Goal: Task Accomplishment & Management: Manage account settings

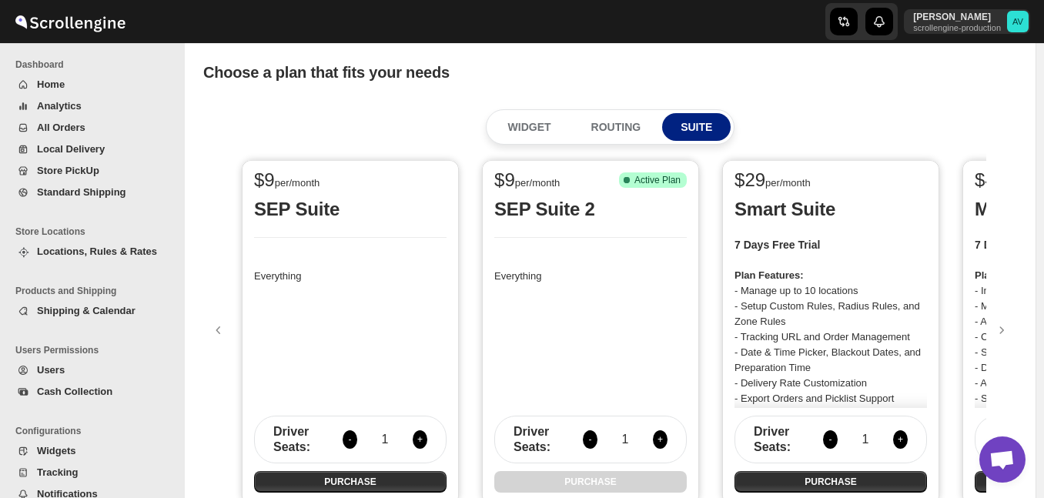
click at [99, 317] on span "Shipping & Calendar" at bounding box center [105, 310] width 136 height 15
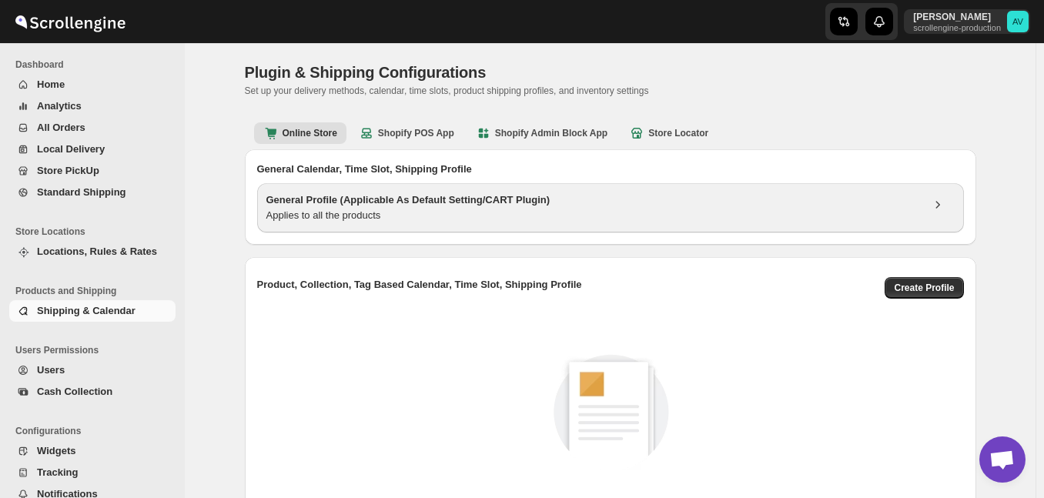
click at [426, 220] on div "Applies to all the products" at bounding box center [593, 215] width 655 height 15
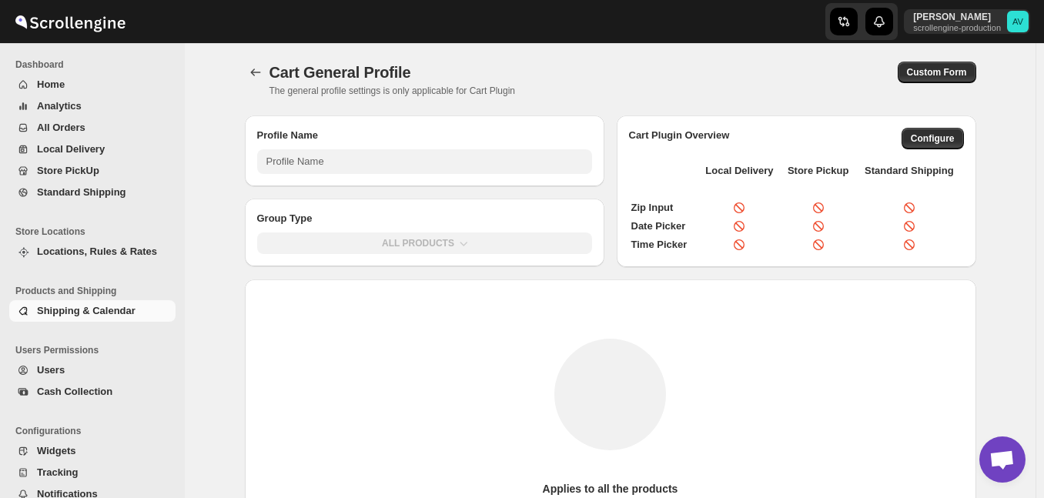
type input "General Profile (Applicable As Default Setting/CART Plugin)"
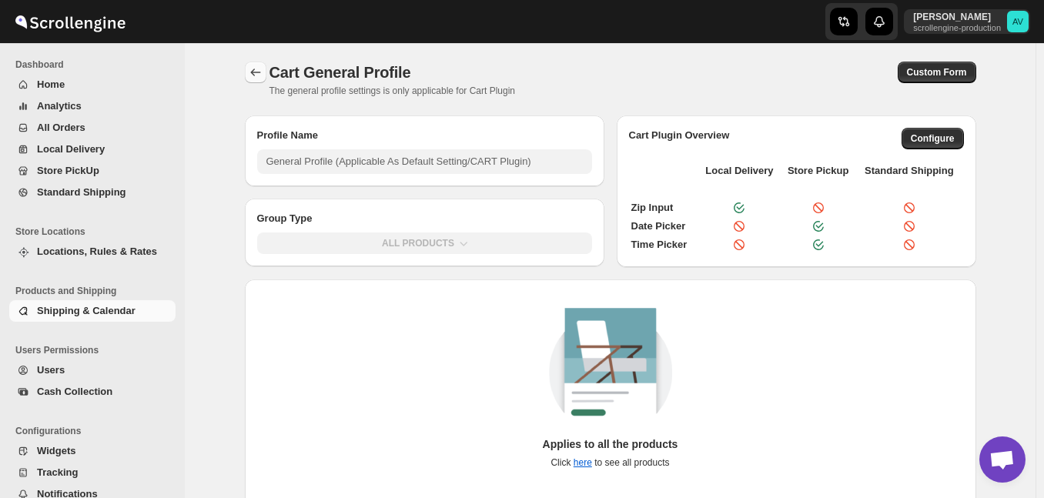
click at [260, 73] on icon "Back" at bounding box center [255, 72] width 15 height 15
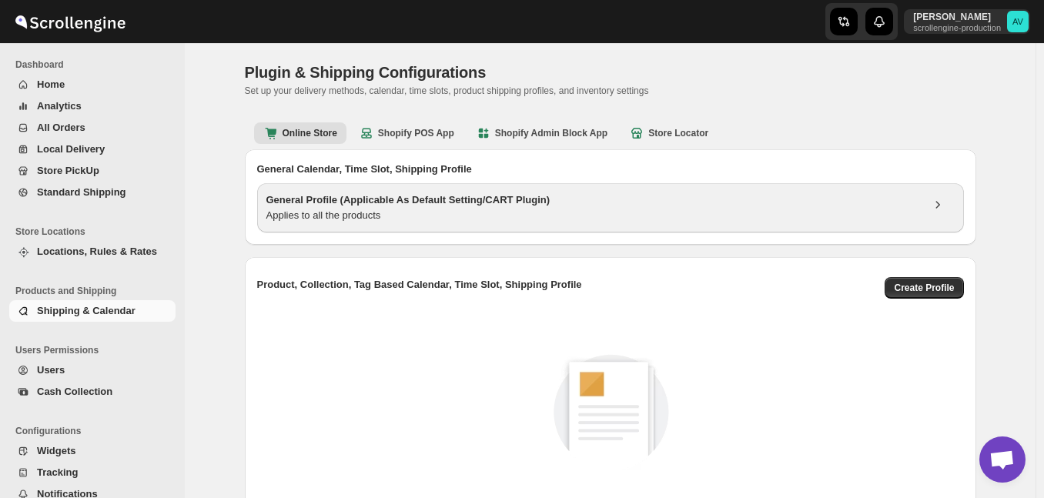
click at [538, 200] on h3 "General Profile (Applicable As Default Setting/CART Plugin)" at bounding box center [593, 200] width 655 height 15
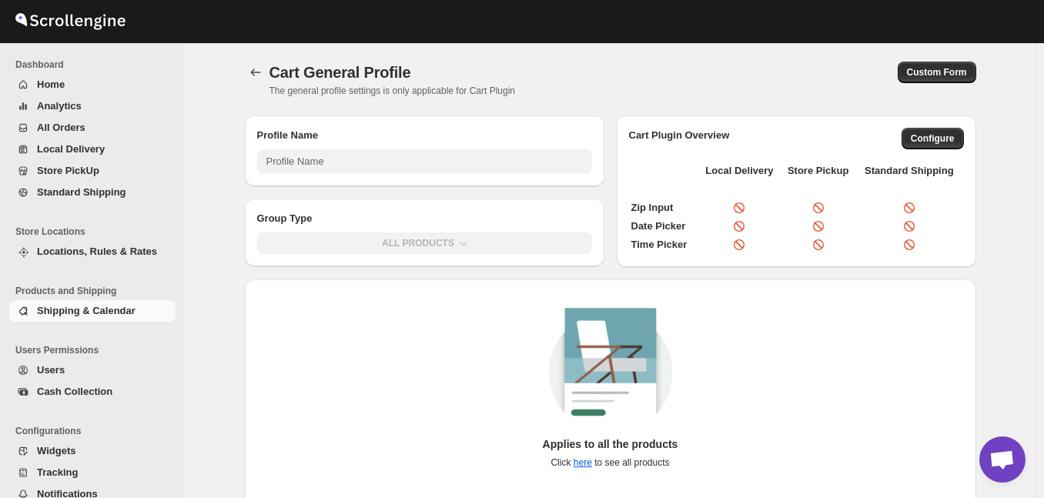
type input "General Profile (Applicable As Default Setting/CART Plugin)"
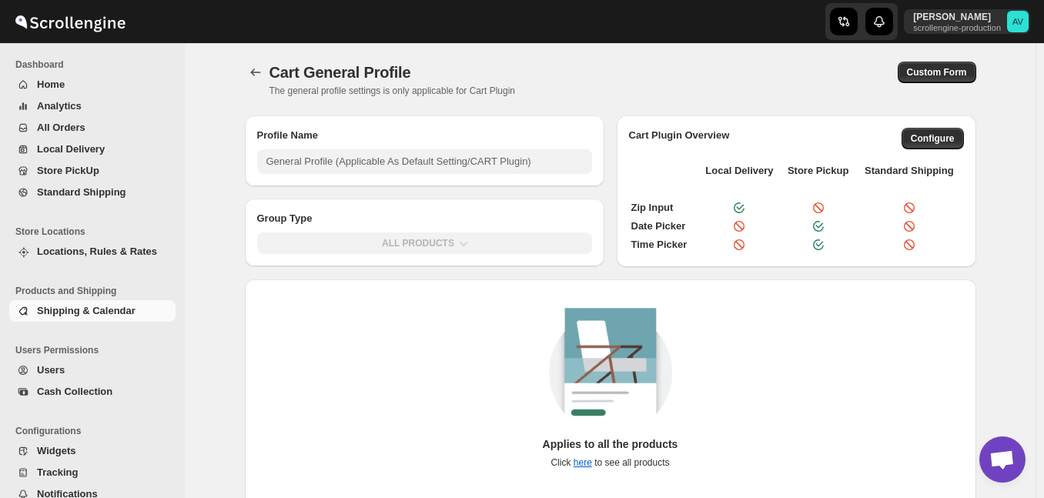
click at [311, 309] on div "Applies to all the products Click here to see all products" at bounding box center [610, 394] width 707 height 174
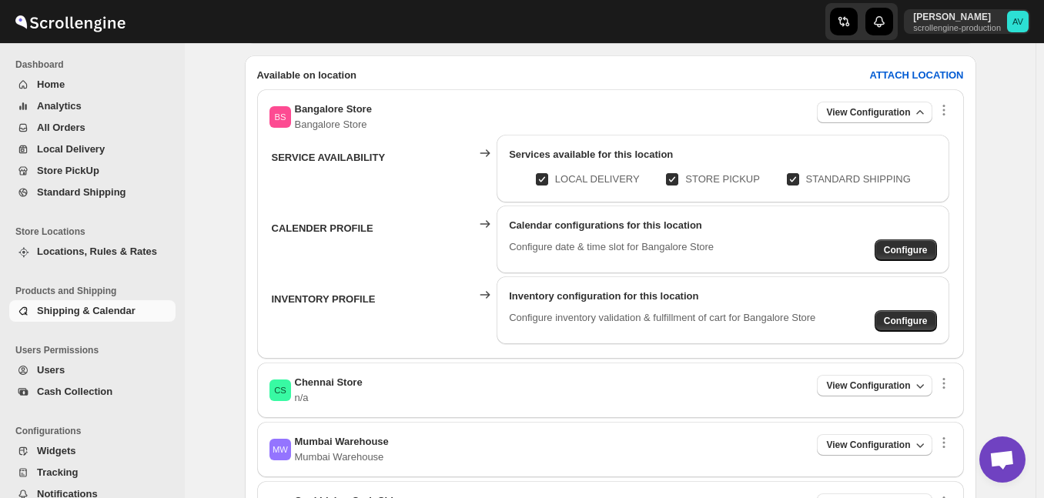
scroll to position [524, 0]
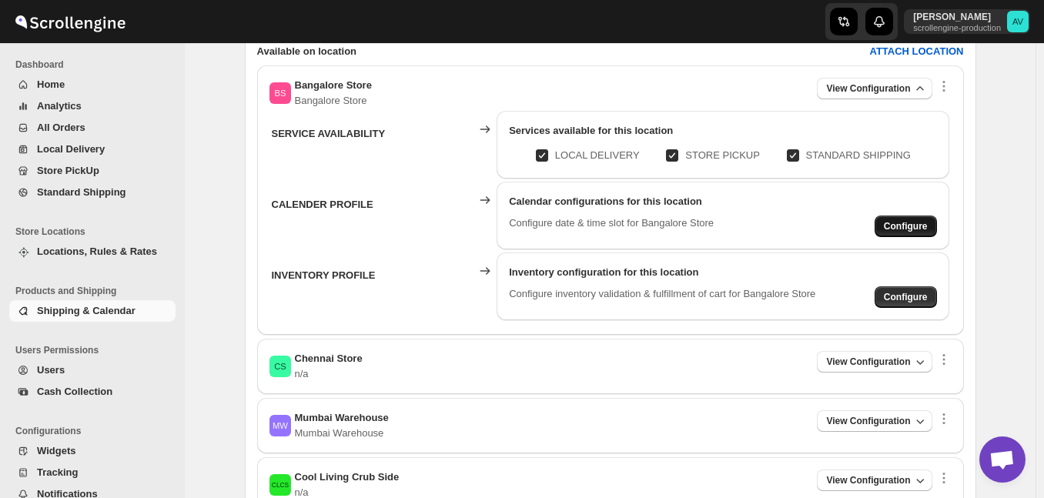
click at [931, 220] on button "Configure" at bounding box center [906, 227] width 62 height 22
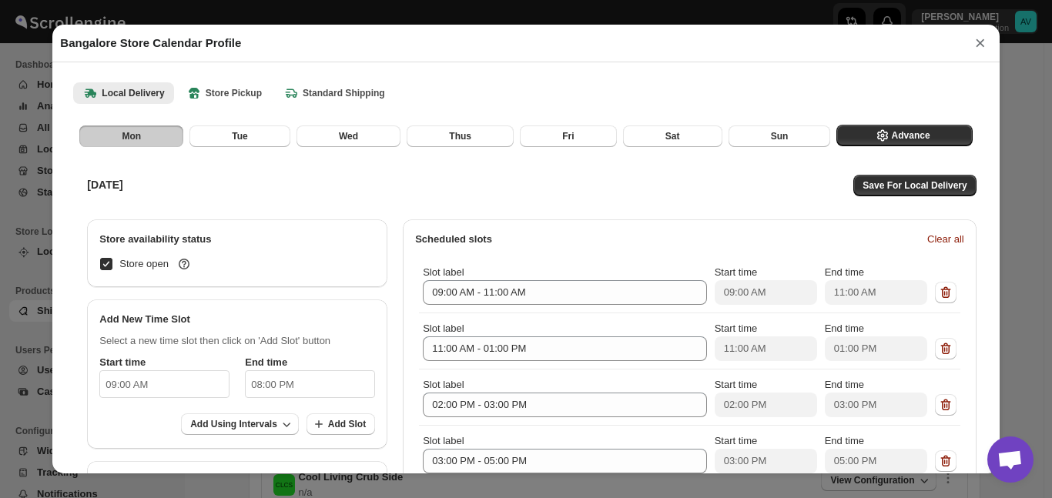
click at [977, 34] on button "×" at bounding box center [980, 43] width 23 height 22
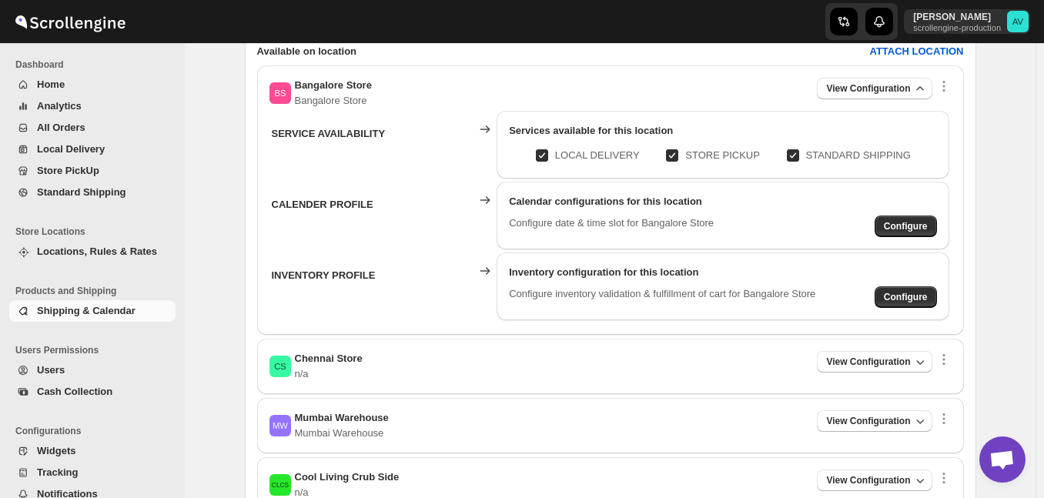
click at [65, 313] on span "Shipping & Calendar" at bounding box center [86, 311] width 99 height 12
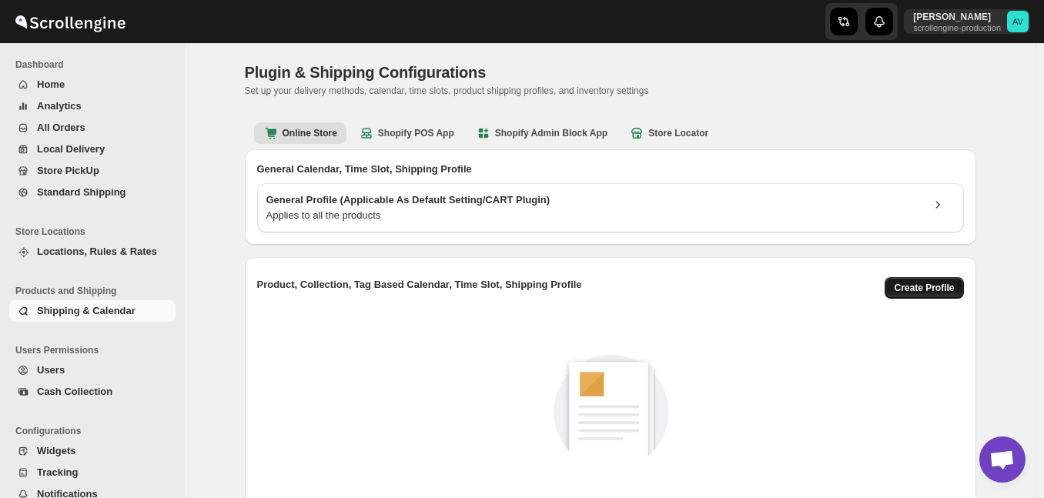
click at [920, 280] on button "Create Profile" at bounding box center [924, 288] width 79 height 22
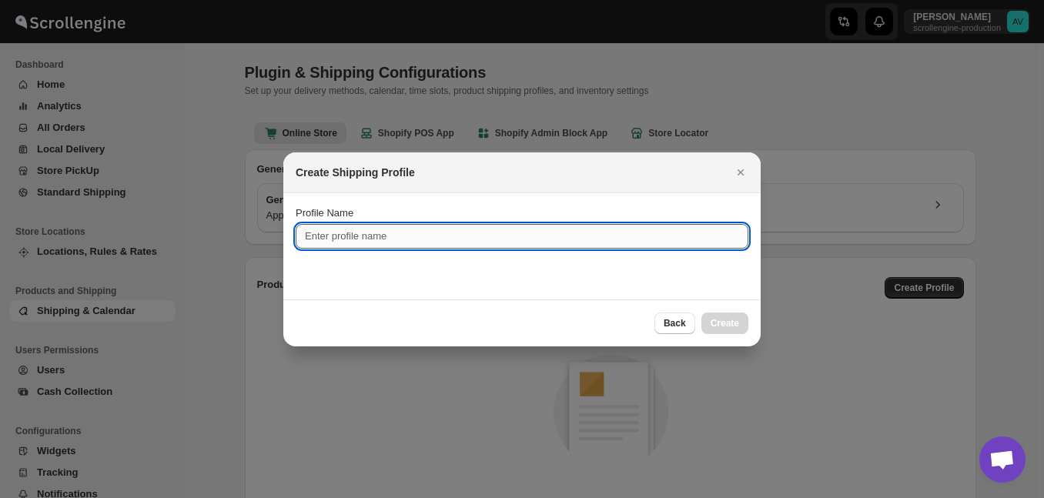
click at [444, 241] on input "Profile Name" at bounding box center [522, 236] width 453 height 25
click at [384, 237] on input "Profile Name" at bounding box center [522, 236] width 453 height 25
type input "Book Shelves"
click at [721, 319] on span "Create" at bounding box center [725, 323] width 28 height 12
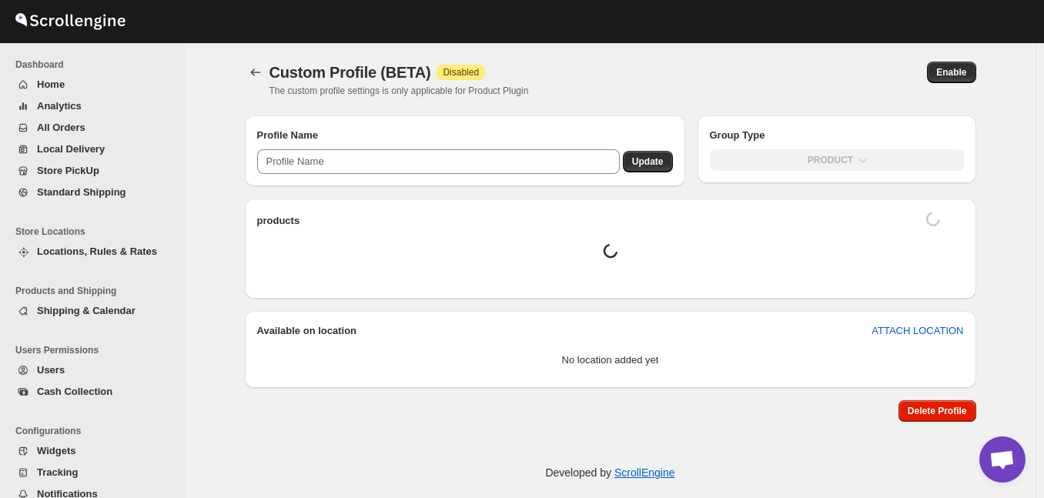
type input "Book Shelves"
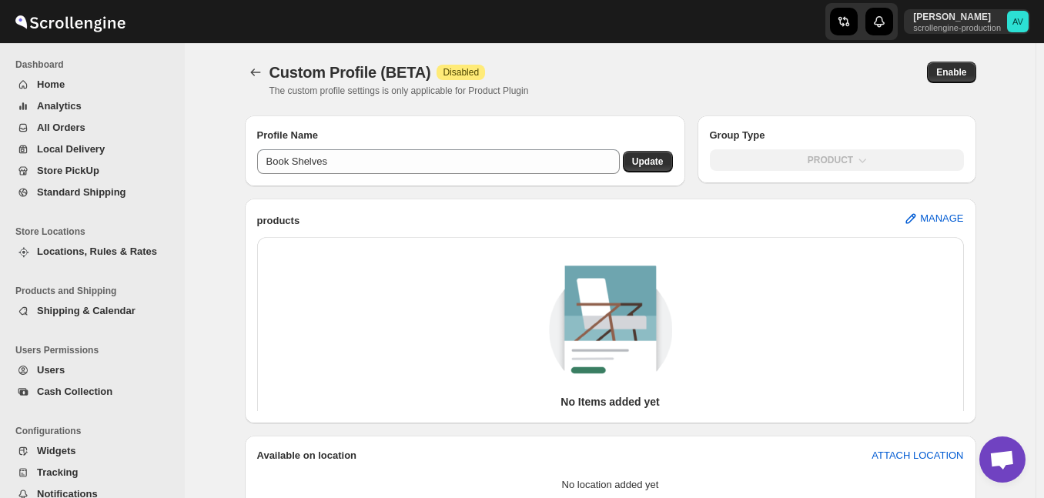
click at [525, 214] on div "products MANAGE" at bounding box center [610, 221] width 707 height 20
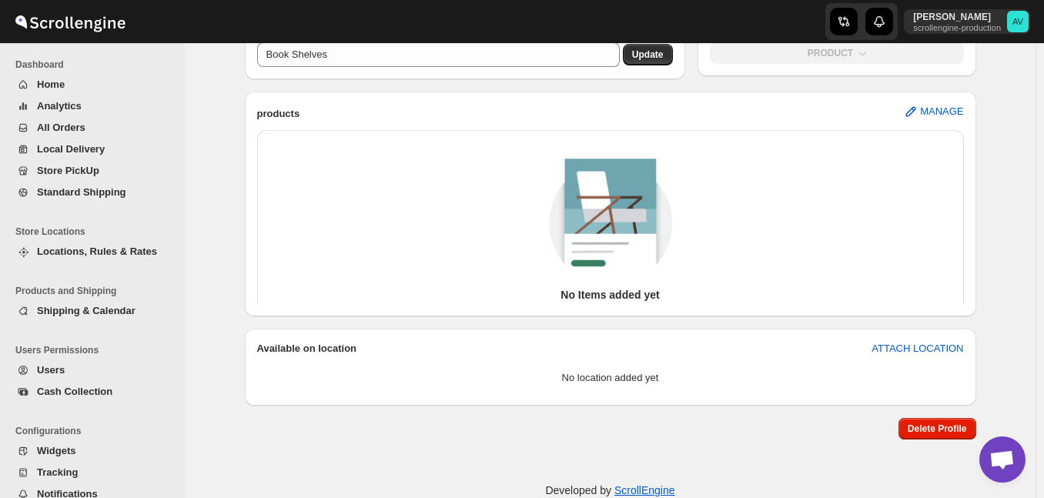
scroll to position [76, 0]
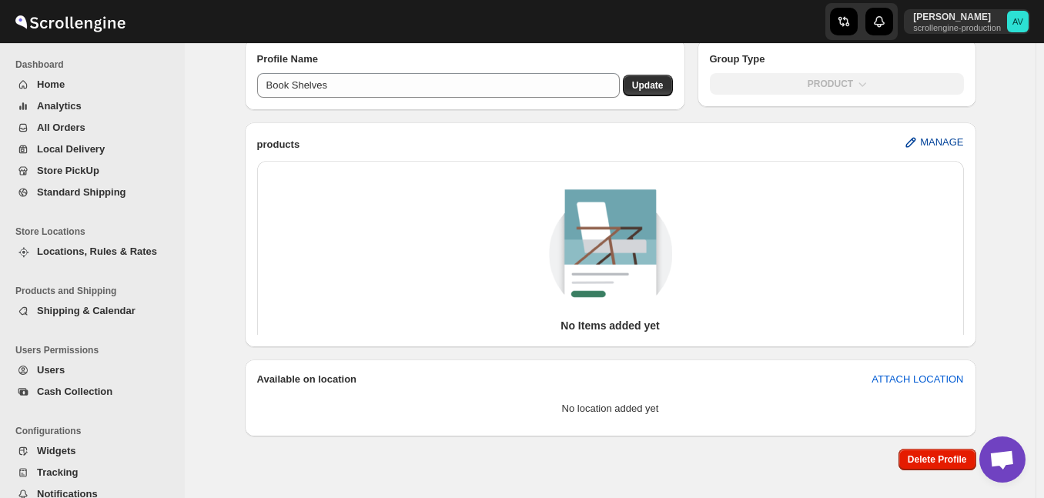
click at [954, 139] on span "MANAGE" at bounding box center [941, 142] width 43 height 15
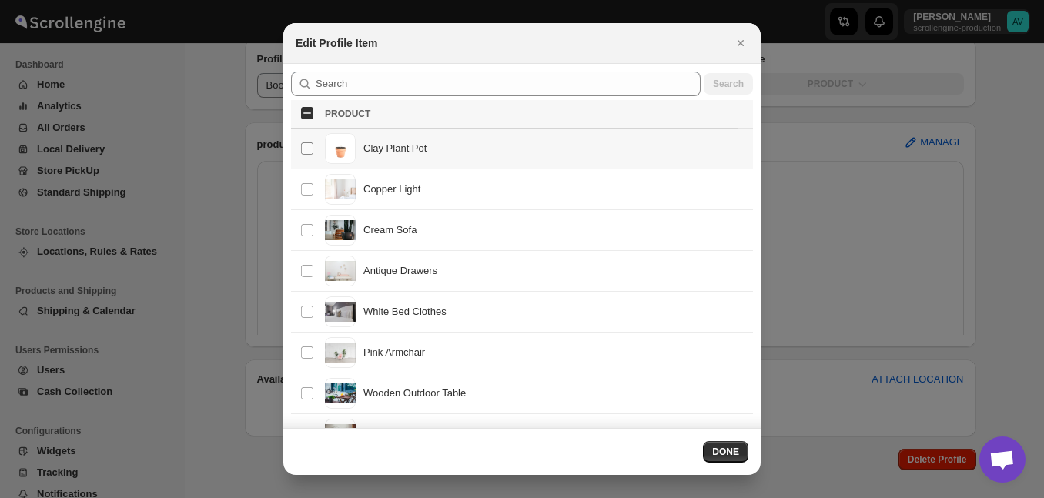
click at [305, 149] on input "Select product item" at bounding box center [307, 148] width 12 height 12
checkbox input "true"
click at [309, 183] on input "Select product item" at bounding box center [307, 189] width 12 height 12
checkbox input "true"
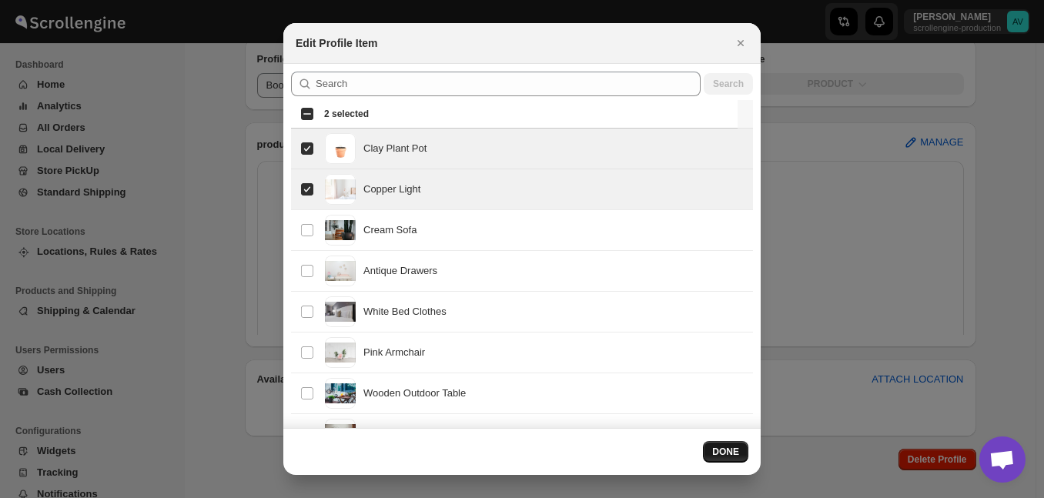
click at [722, 452] on span "DONE" at bounding box center [725, 452] width 27 height 12
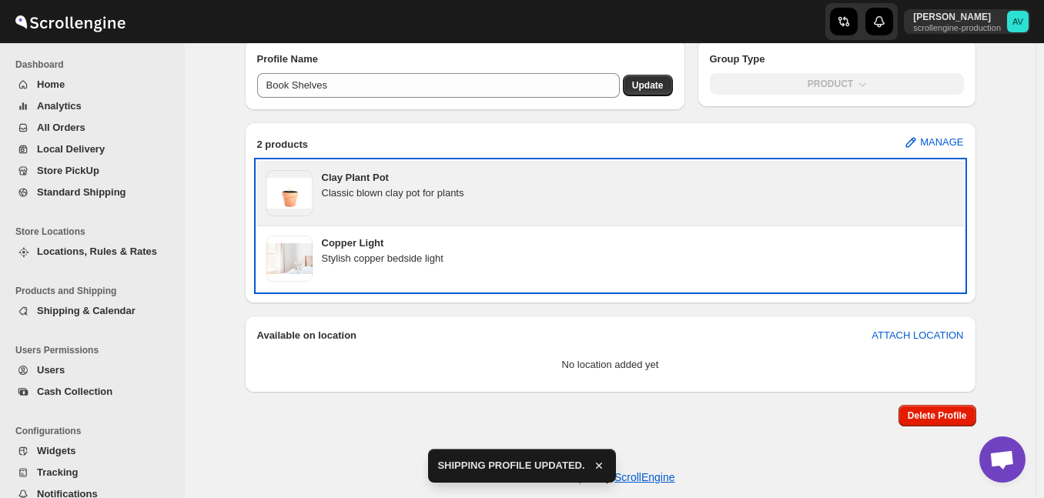
click at [816, 225] on div "Clay Plant Pot Classic blown clay pot for plants" at bounding box center [610, 193] width 707 height 65
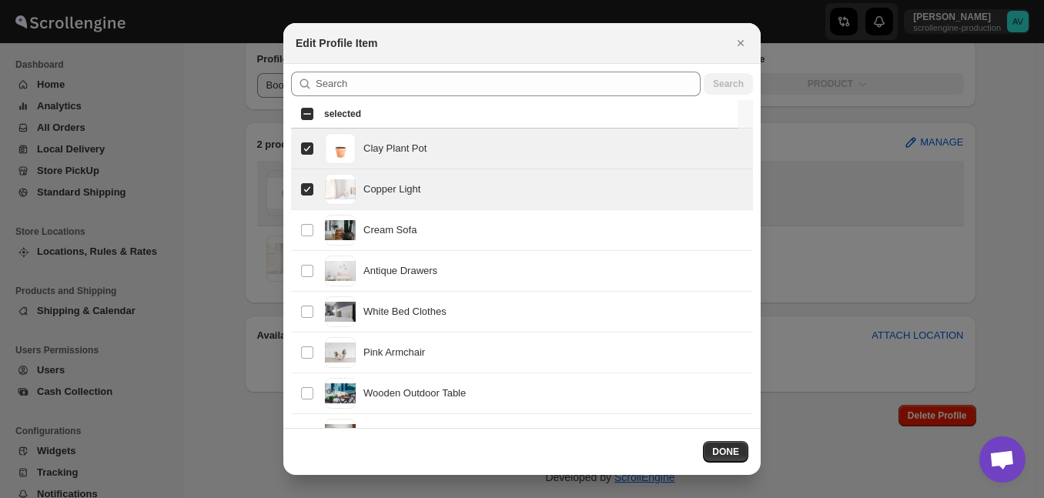
checkbox input "true"
click at [743, 42] on icon "Close" at bounding box center [740, 42] width 15 height 15
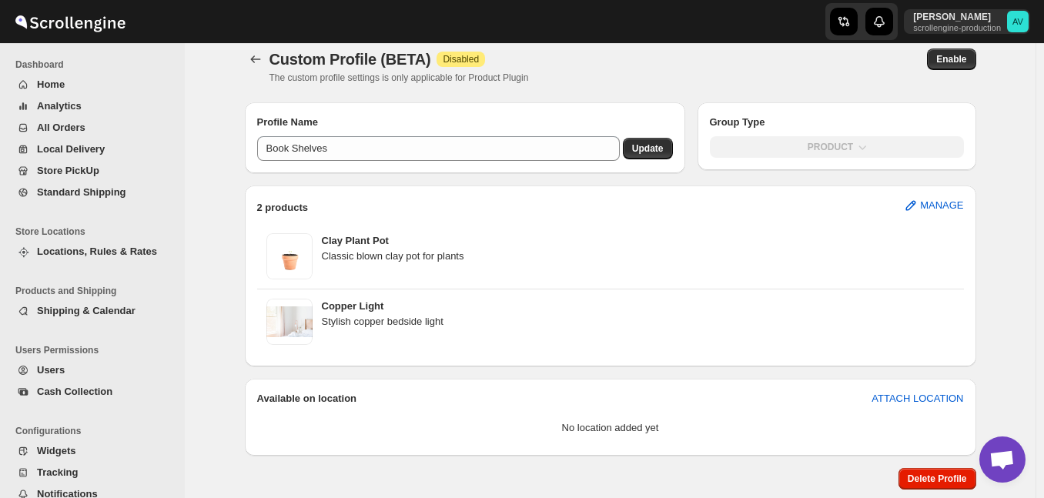
scroll to position [0, 0]
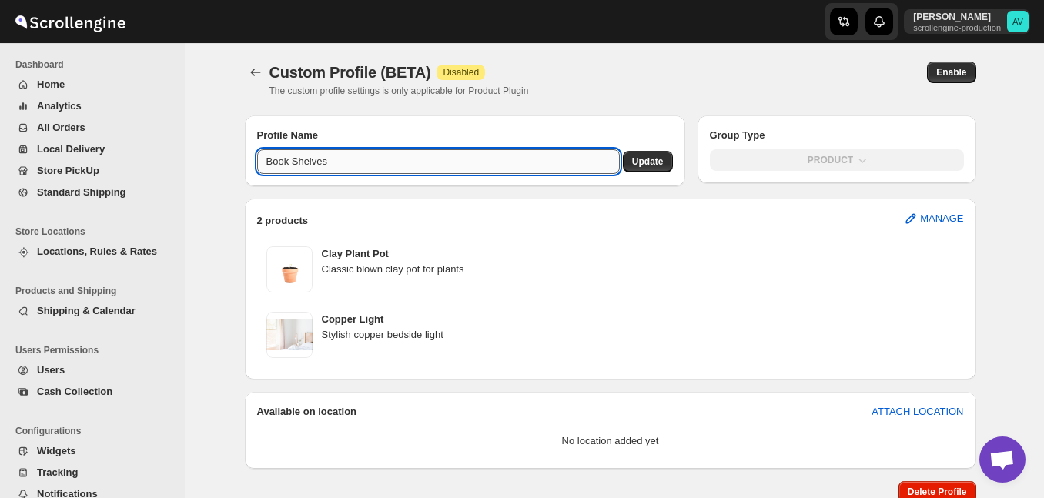
click at [488, 170] on input "Book Shelves" at bounding box center [438, 161] width 363 height 25
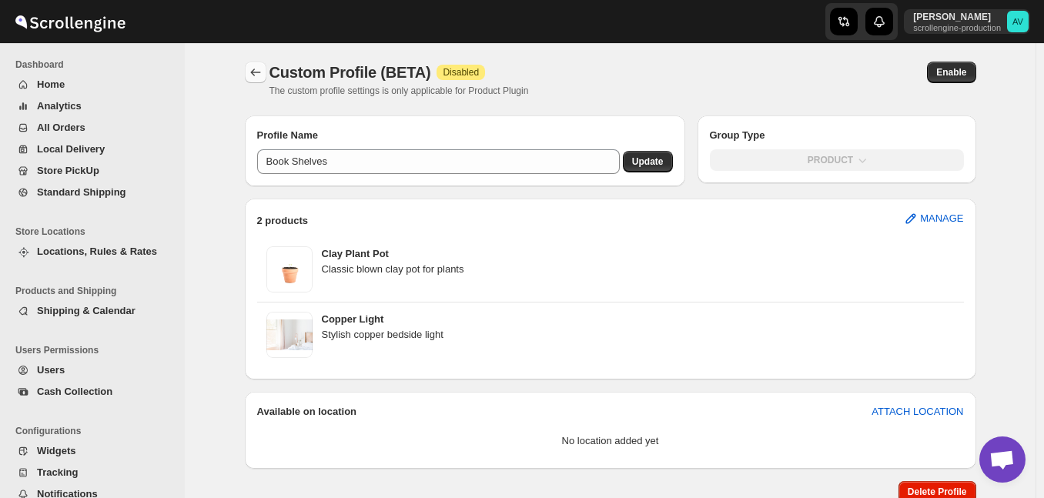
click at [252, 65] on icon "Back" at bounding box center [255, 72] width 15 height 15
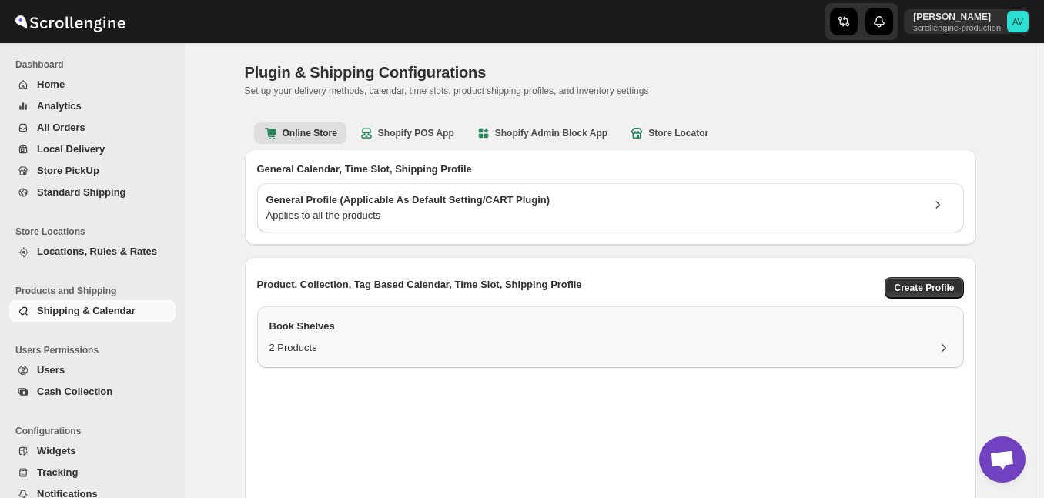
click at [941, 327] on h3 "Book Shelves" at bounding box center [611, 326] width 682 height 15
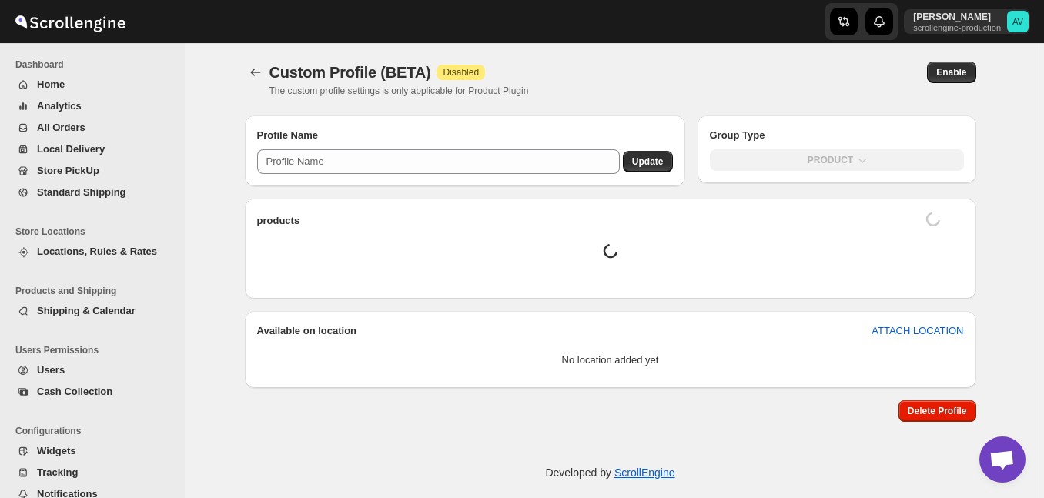
type input "Book Shelves"
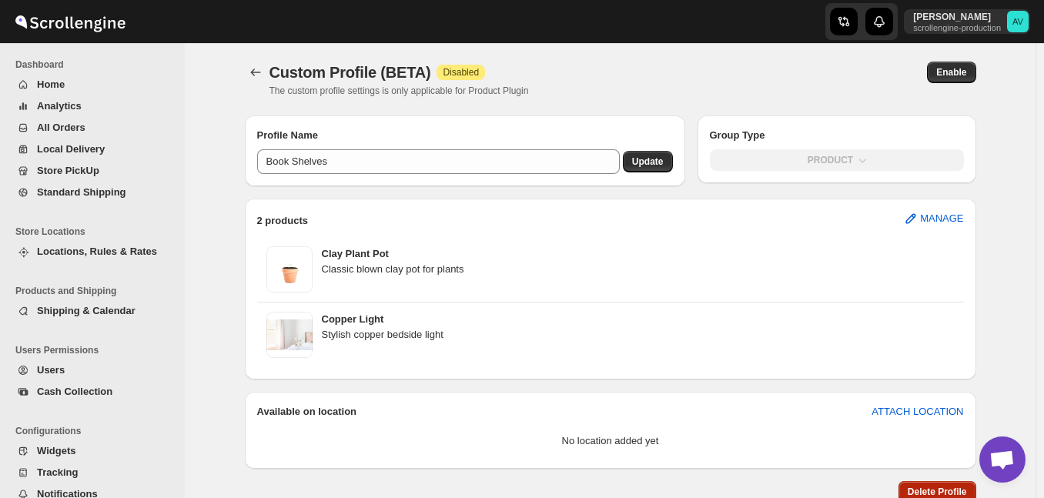
click at [933, 483] on button "Delete Profile" at bounding box center [938, 492] width 78 height 22
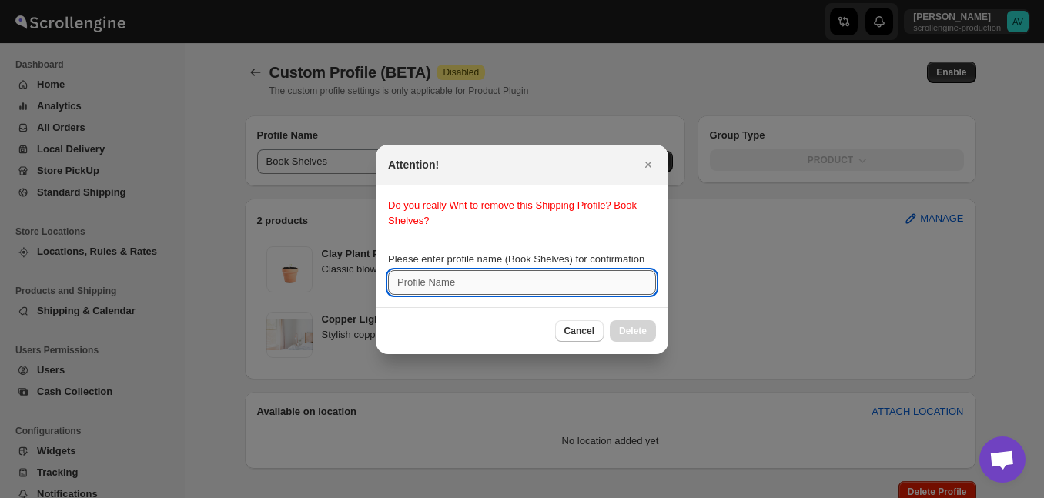
click at [484, 272] on input "Please enter profile name (Book Shelves) for confirmation" at bounding box center [522, 282] width 268 height 25
type input "Book Shelves"
click at [648, 335] on button "Delete" at bounding box center [633, 331] width 46 height 22
